Goal: Transaction & Acquisition: Download file/media

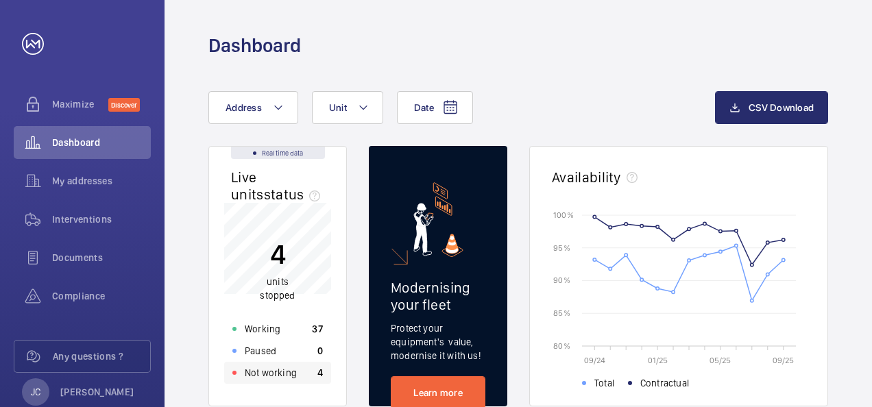
click at [270, 373] on p "Not working" at bounding box center [271, 373] width 52 height 14
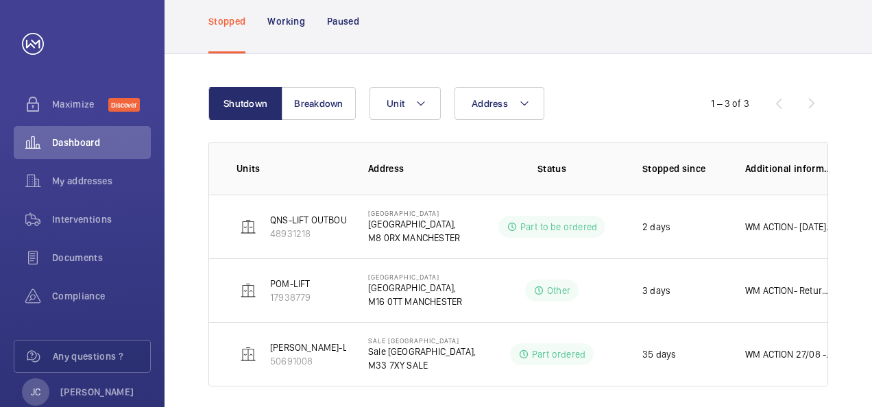
scroll to position [108, 0]
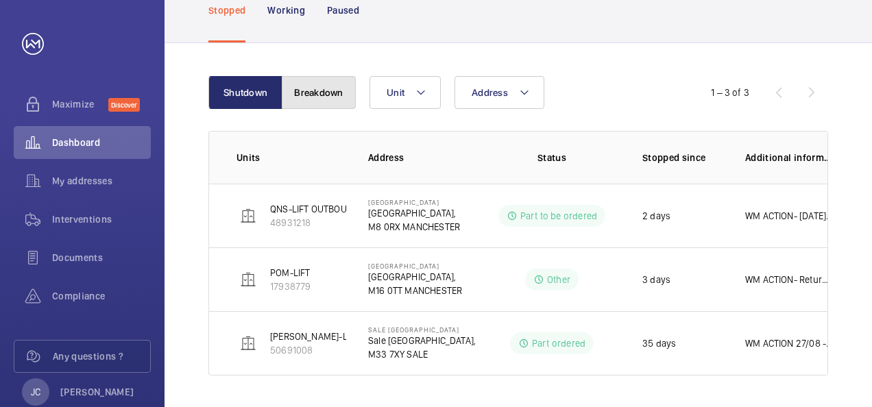
click at [308, 86] on button "Breakdown" at bounding box center [319, 92] width 74 height 33
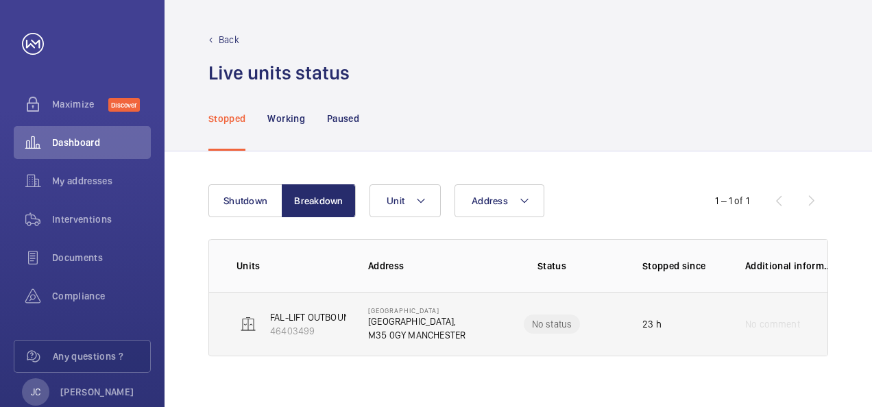
click at [291, 325] on p "46403499" at bounding box center [313, 331] width 86 height 14
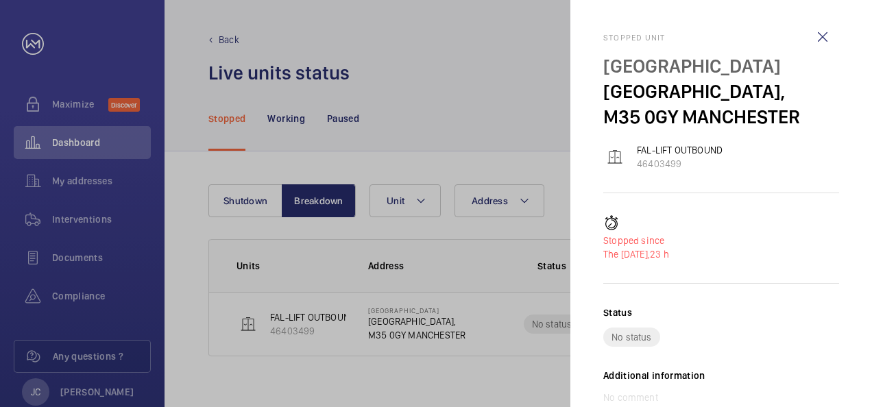
click at [185, 243] on div at bounding box center [436, 203] width 872 height 407
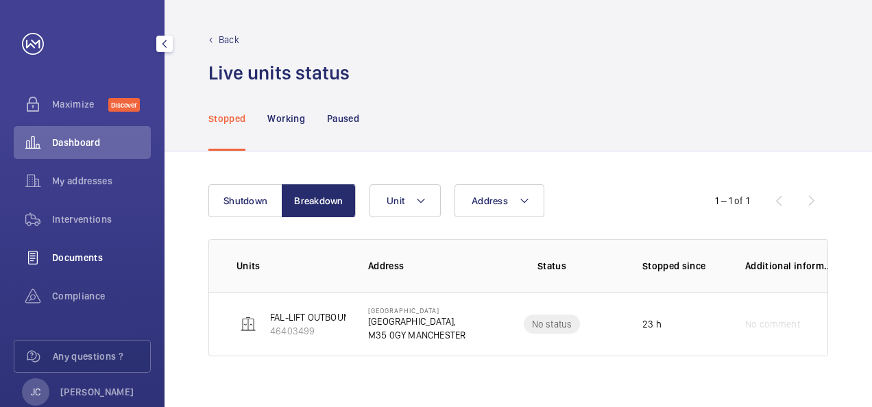
click at [75, 254] on span "Documents" at bounding box center [101, 258] width 99 height 14
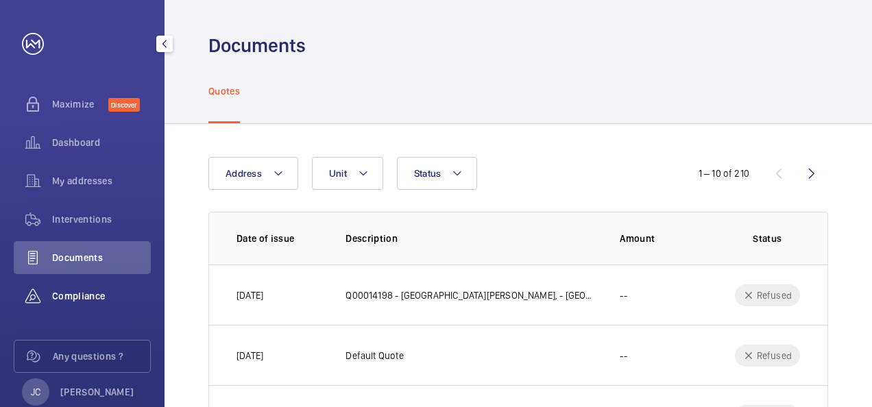
click at [76, 291] on span "Compliance" at bounding box center [101, 296] width 99 height 14
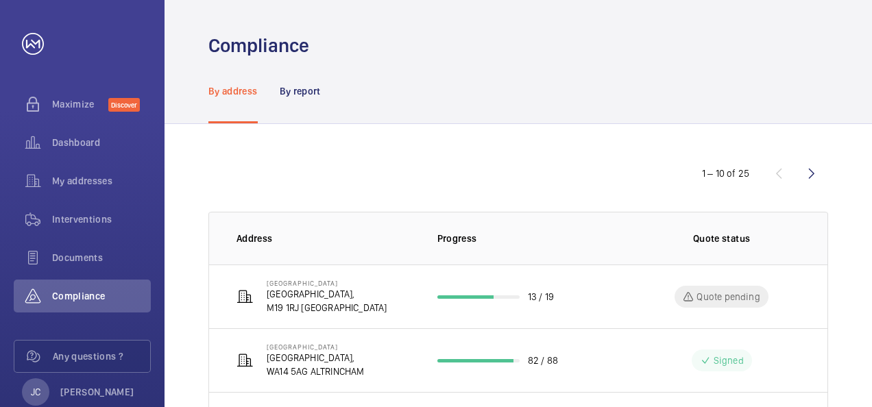
scroll to position [69, 0]
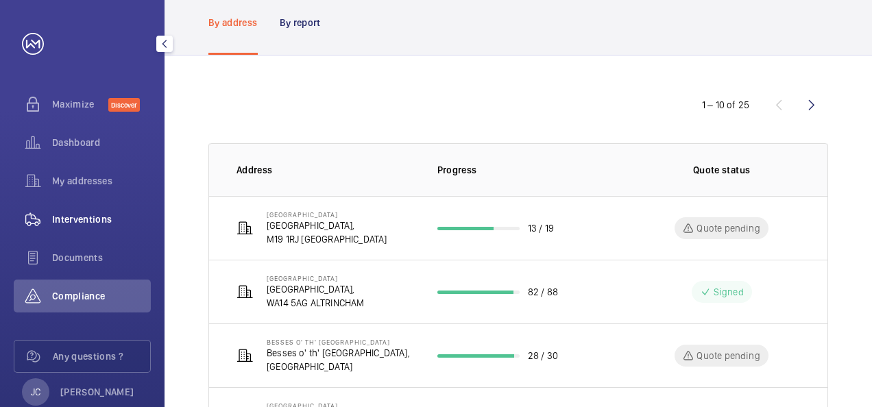
click at [93, 214] on span "Interventions" at bounding box center [101, 219] width 99 height 14
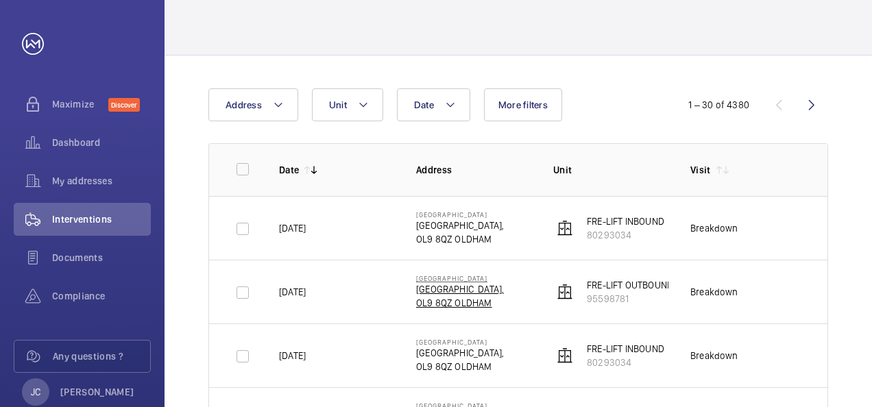
click at [473, 291] on p "[GEOGRAPHIC_DATA]," at bounding box center [460, 289] width 88 height 14
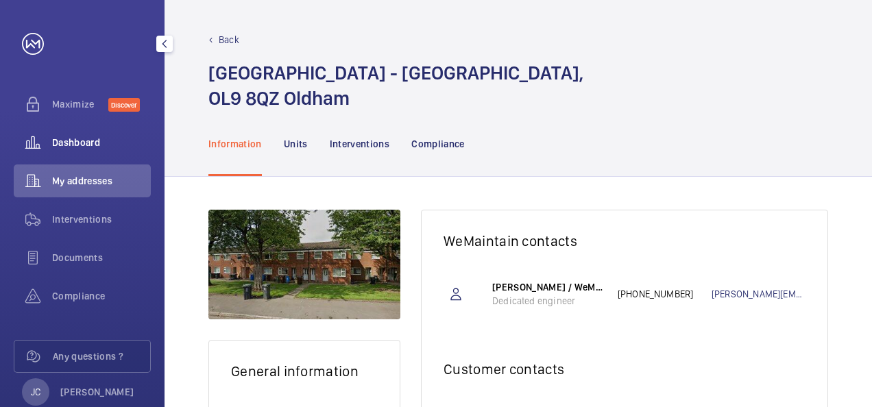
click at [73, 151] on div "Dashboard" at bounding box center [82, 142] width 137 height 33
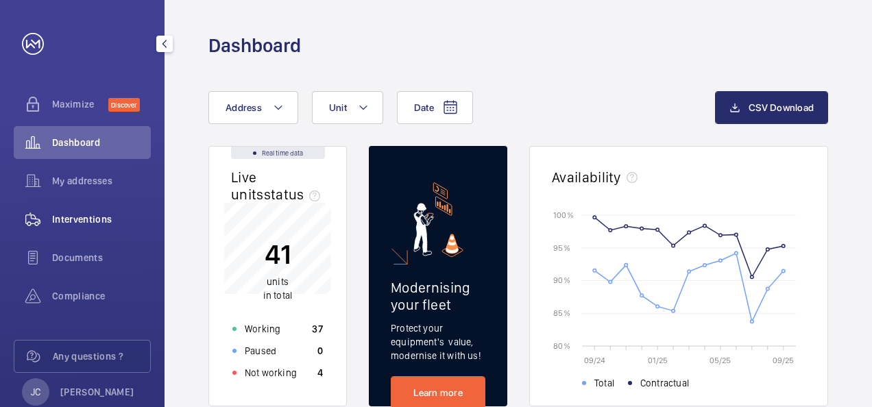
click at [82, 221] on span "Interventions" at bounding box center [101, 219] width 99 height 14
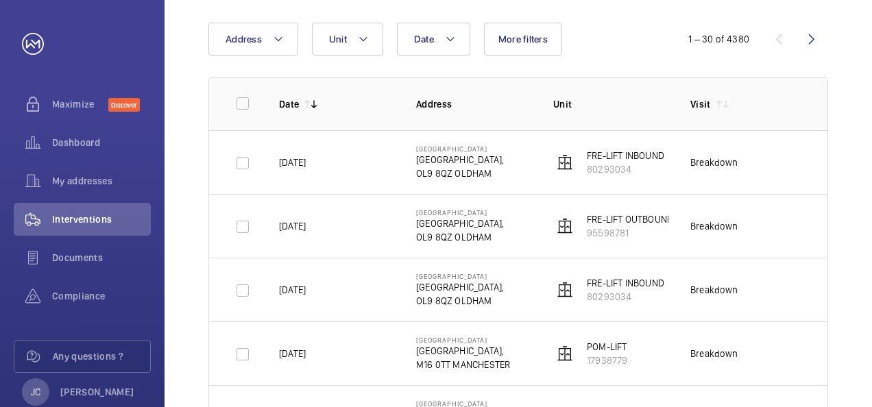
scroll to position [137, 0]
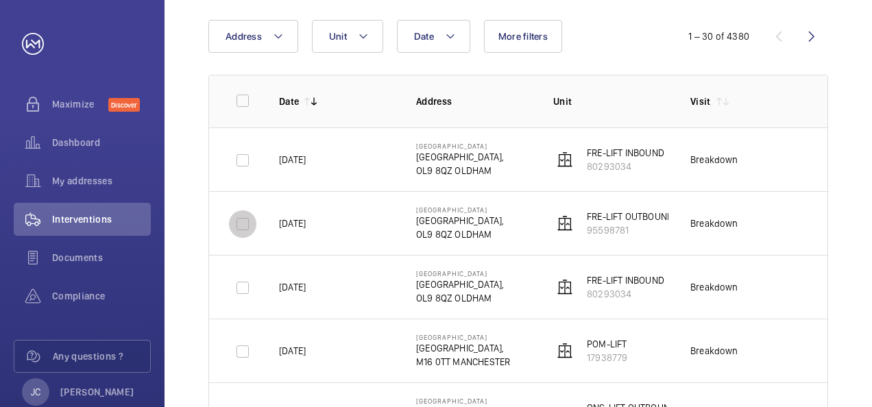
click at [236, 225] on input "checkbox" at bounding box center [242, 223] width 27 height 27
checkbox input "true"
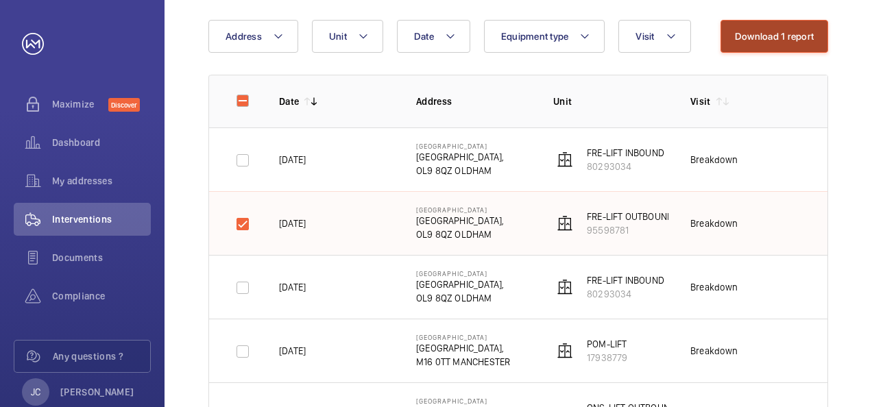
click at [785, 40] on button "Download 1 report" at bounding box center [774, 36] width 108 height 33
